Goal: Task Accomplishment & Management: Use online tool/utility

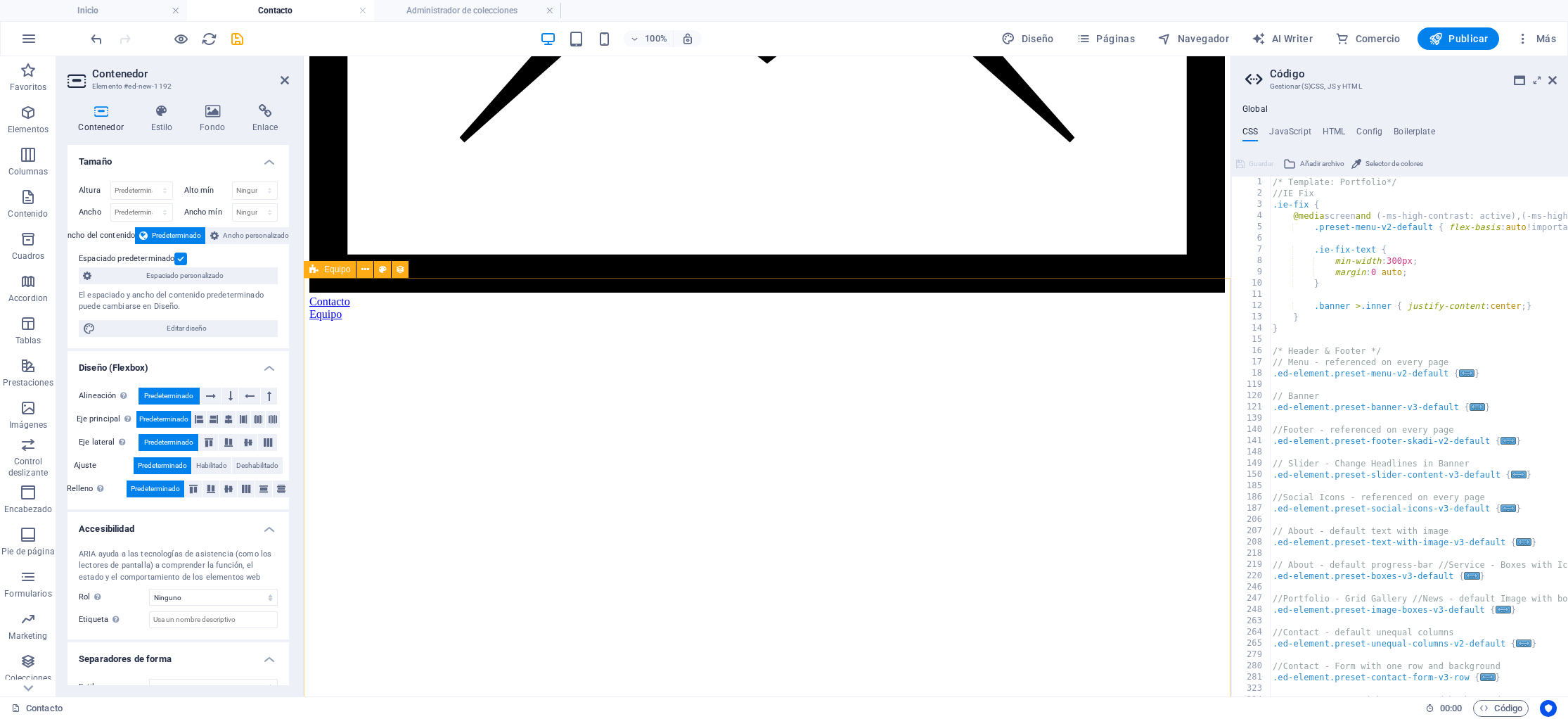
scroll to position [1207, 0]
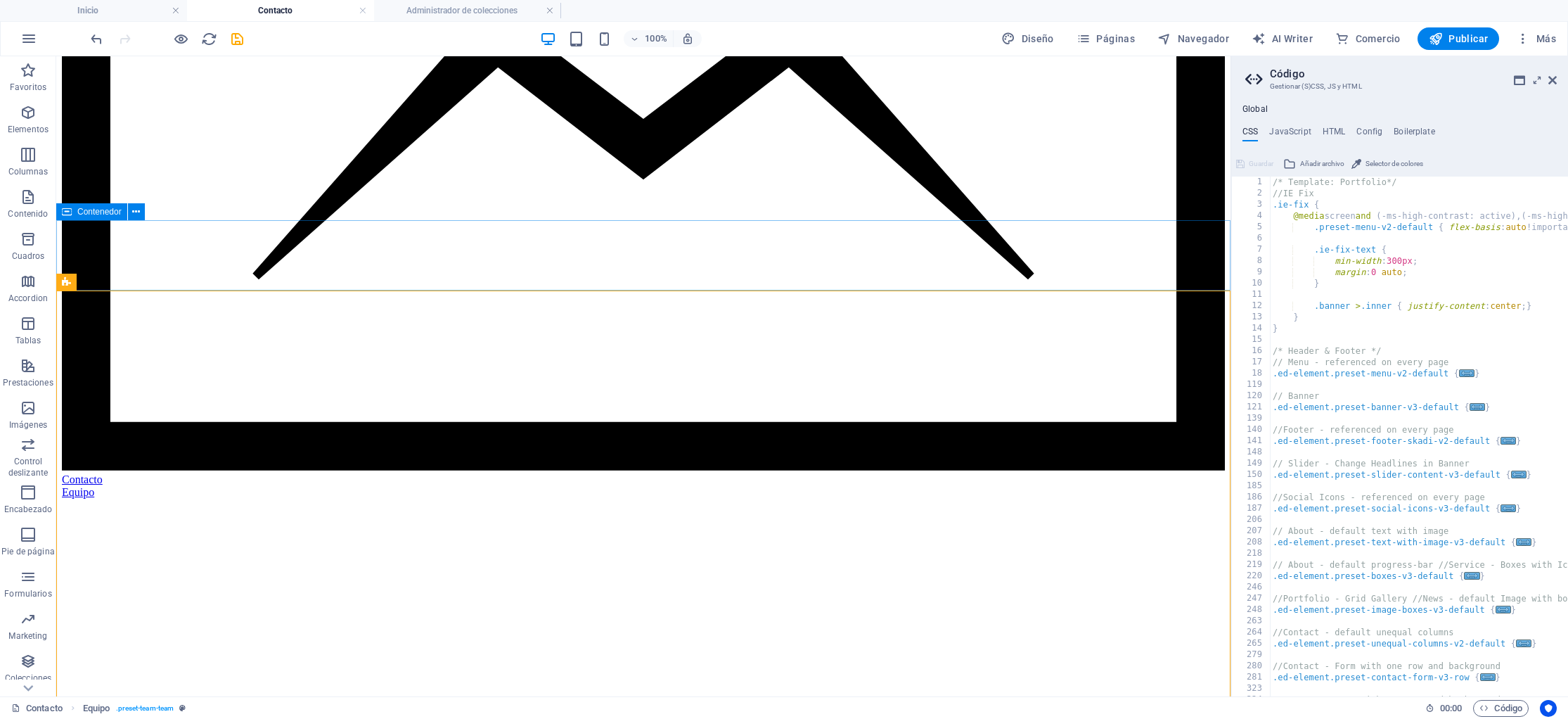
click at [93, 211] on span "Contenedor" at bounding box center [99, 211] width 44 height 8
select select "px"
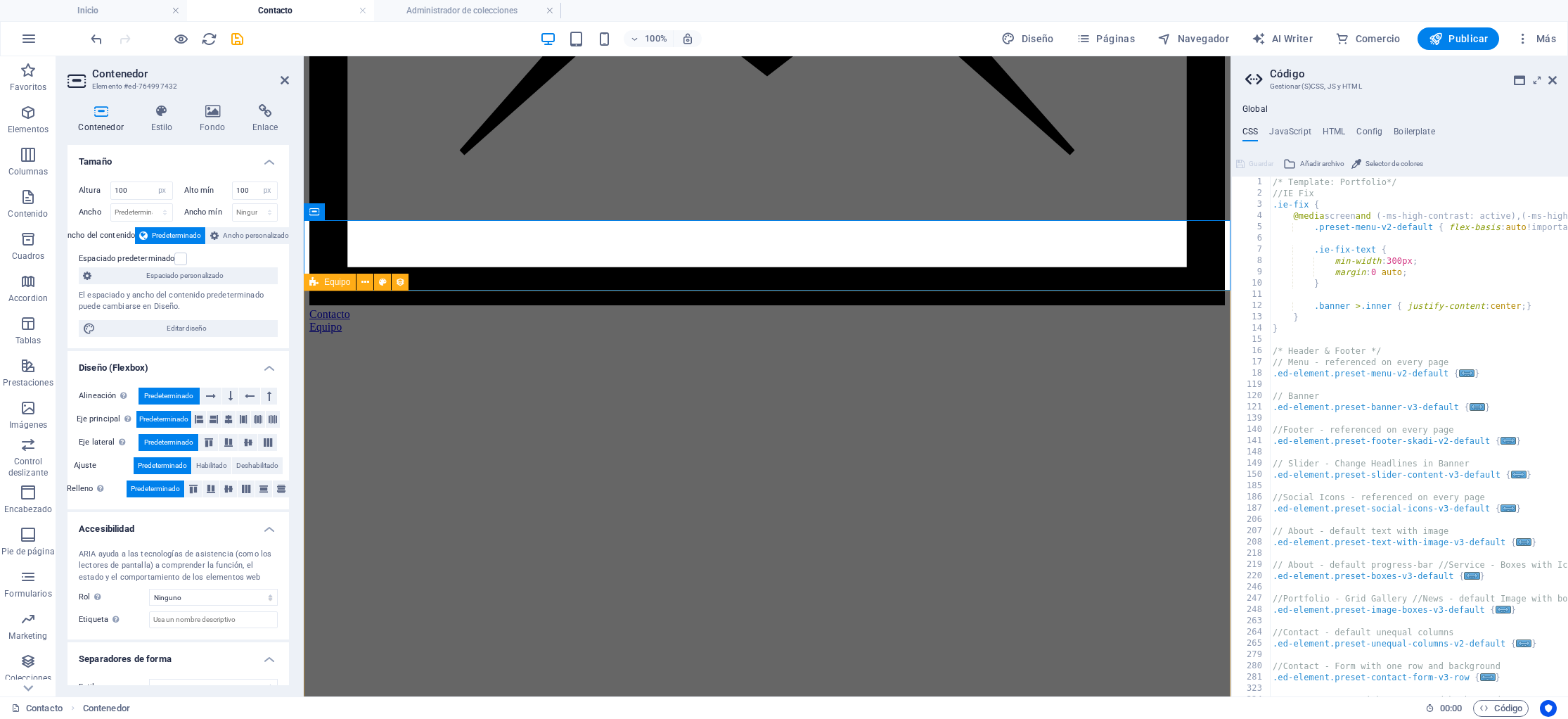
click at [330, 284] on span "Equipo" at bounding box center [337, 281] width 26 height 8
select select "createdAt_DESC"
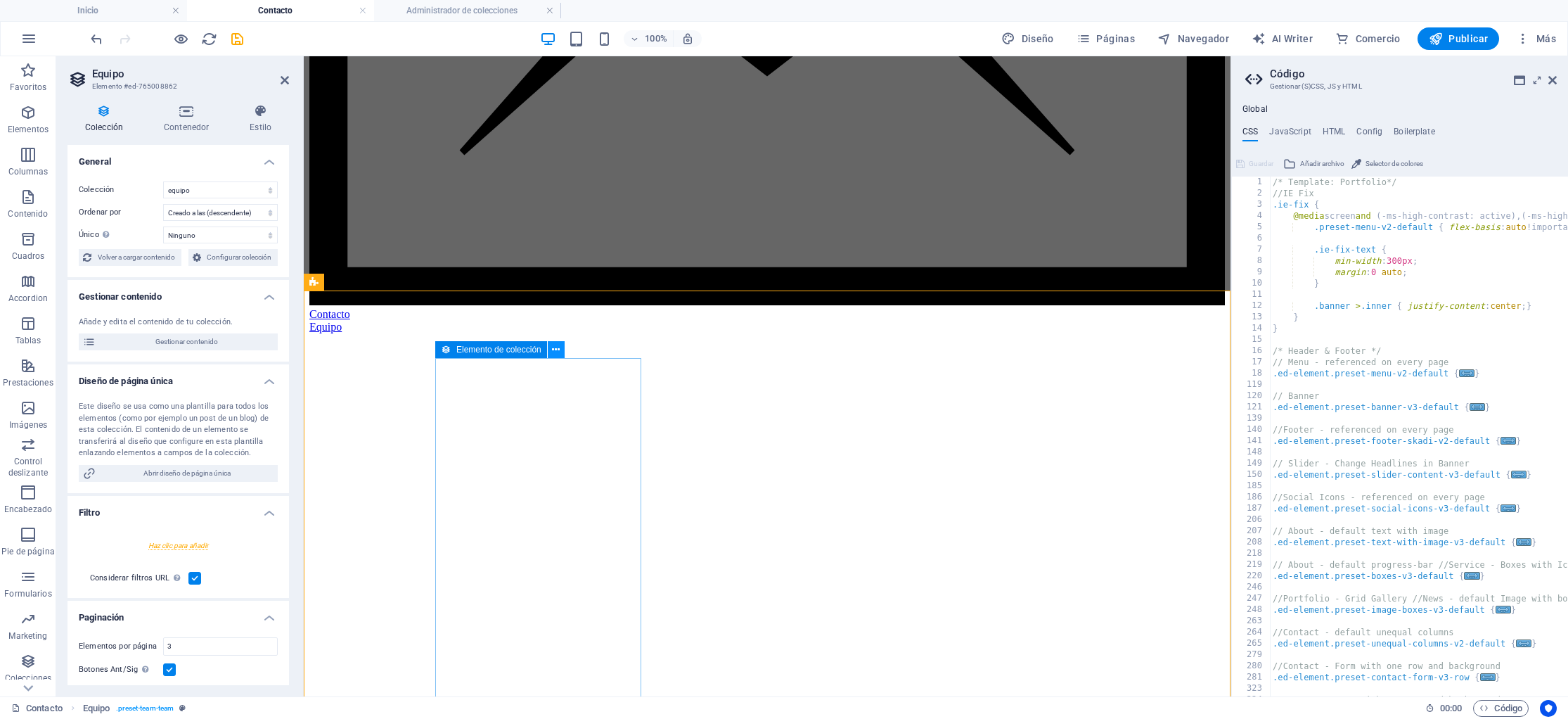
click at [556, 349] on icon at bounding box center [556, 350] width 8 height 15
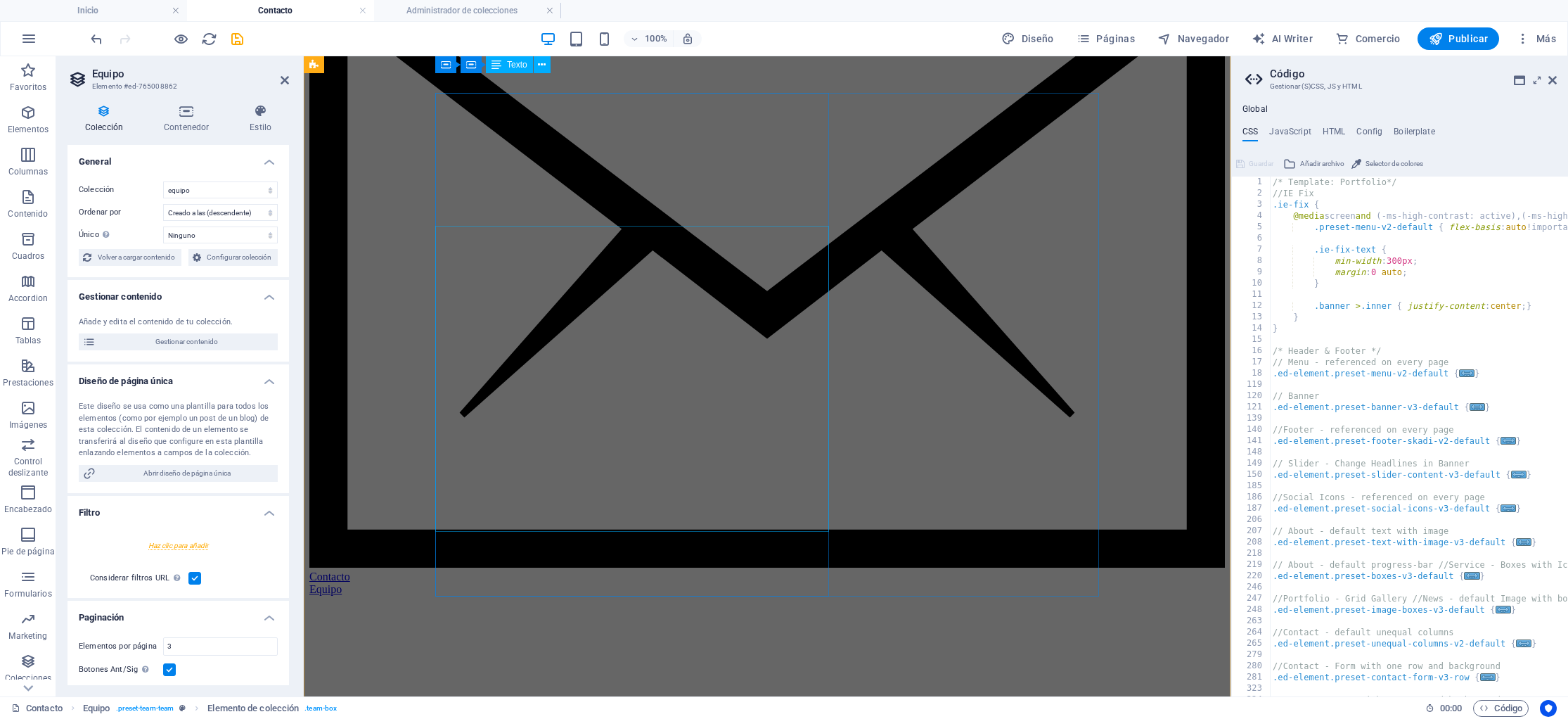
scroll to position [0, 0]
